Goal: Information Seeking & Learning: Learn about a topic

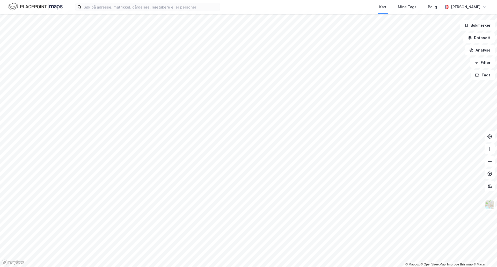
click at [103, 1] on div "Kart Mine Tags Bolig [PERSON_NAME]" at bounding box center [248, 7] width 497 height 14
click at [106, 5] on input at bounding box center [151, 7] width 138 height 8
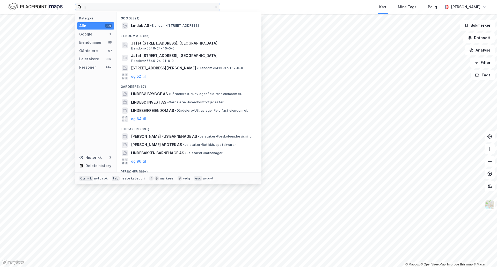
type input "l"
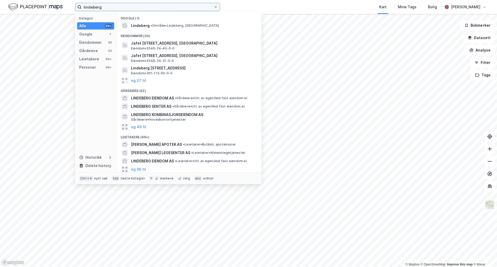
click at [132, 6] on input "lindeberg" at bounding box center [148, 7] width 132 height 8
click at [131, 6] on input "lindeberg" at bounding box center [148, 7] width 132 height 8
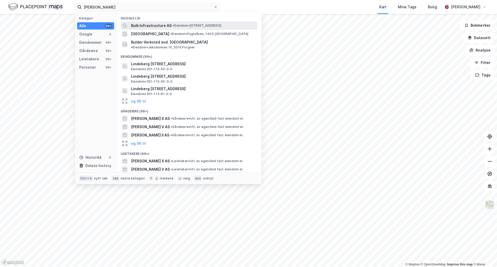
click at [139, 26] on span "Bulk Infrastructure AS" at bounding box center [151, 26] width 41 height 6
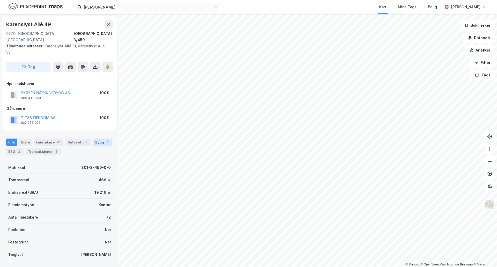
click at [105, 138] on div "Bygg 1" at bounding box center [102, 141] width 19 height 7
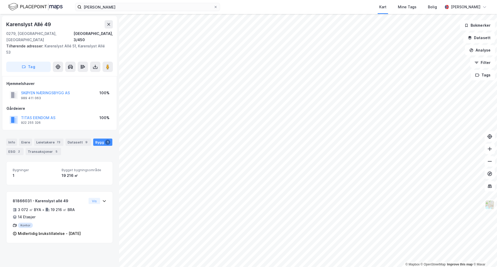
click at [102, 138] on div "Bygg 1" at bounding box center [102, 141] width 19 height 7
click at [111, 25] on button at bounding box center [109, 24] width 8 height 8
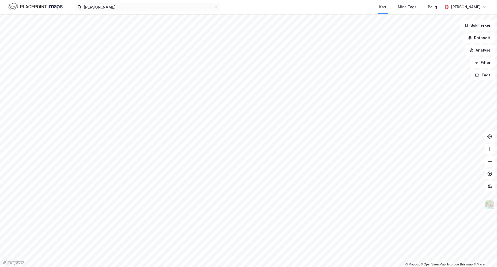
click at [122, 11] on div "bulk lindeberg Kart Mine Tags Bolig [PERSON_NAME]" at bounding box center [248, 7] width 497 height 14
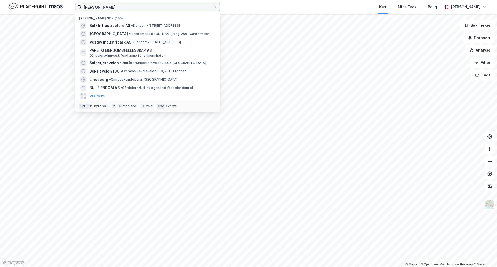
click at [123, 9] on input "[PERSON_NAME]" at bounding box center [148, 7] width 132 height 8
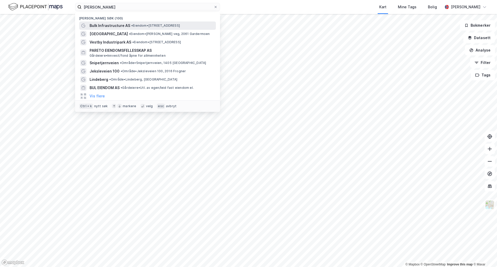
click at [127, 27] on span "Bulk Infrastructure AS" at bounding box center [110, 26] width 41 height 6
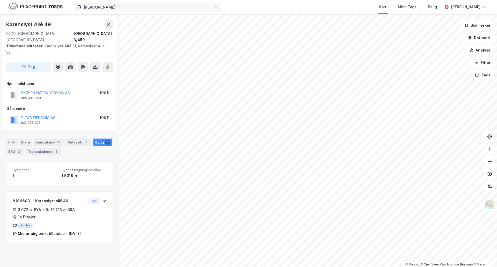
click at [196, 5] on input "[PERSON_NAME]" at bounding box center [148, 7] width 132 height 8
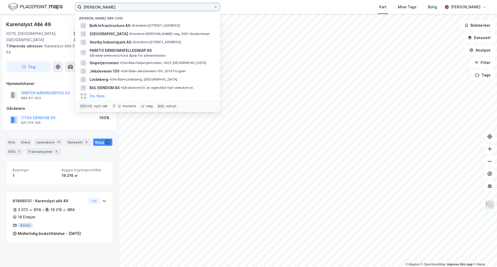
click at [196, 5] on input "[PERSON_NAME]" at bounding box center [148, 7] width 132 height 8
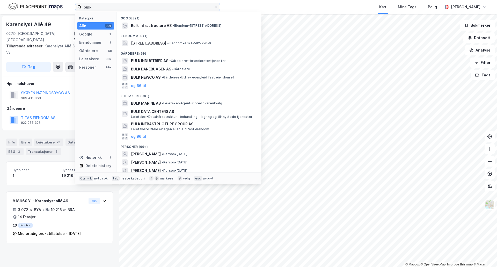
click at [158, 5] on input "bulk" at bounding box center [148, 7] width 132 height 8
type input "[PERSON_NAME]"
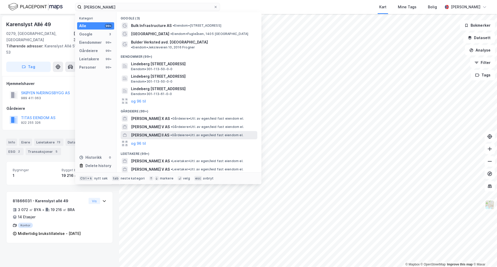
click at [171, 132] on div "[PERSON_NAME] II AS • Gårdeiere • Utl. av egen/leid fast eiendom el." at bounding box center [193, 135] width 125 height 6
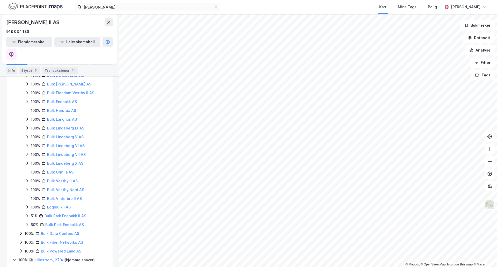
scroll to position [129, 0]
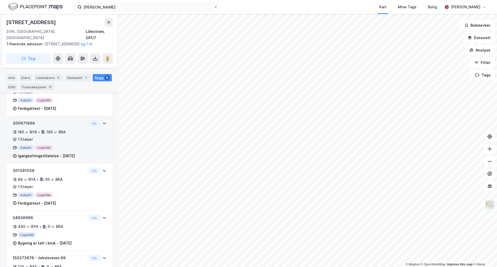
scroll to position [370, 0]
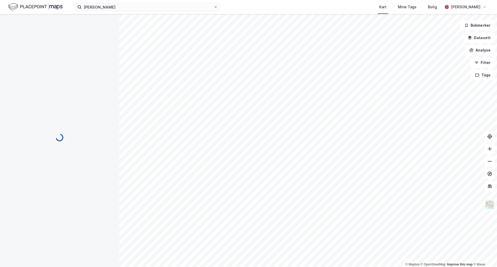
scroll to position [11, 0]
